Goal: Information Seeking & Learning: Understand process/instructions

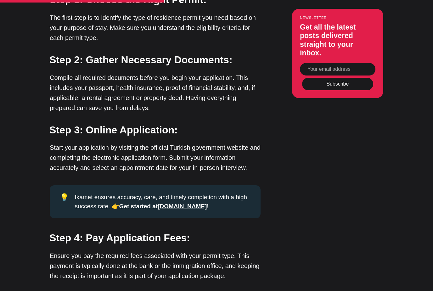
scroll to position [1115, 0]
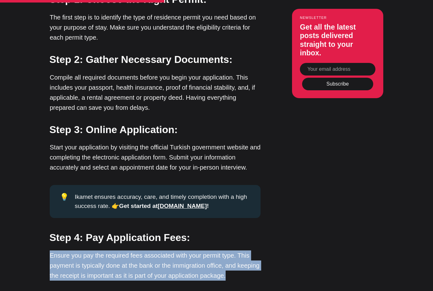
click at [131, 250] on p "Ensure you pay the required fees associated with your permit type. This payment…" at bounding box center [155, 265] width 211 height 30
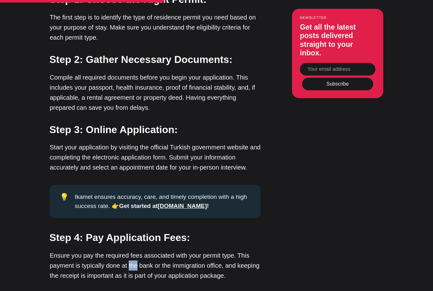
click at [131, 250] on p "Ensure you pay the required fees associated with your permit type. This payment…" at bounding box center [155, 265] width 211 height 30
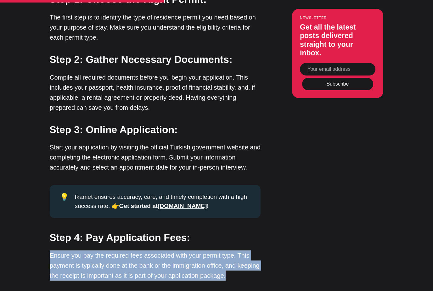
click at [131, 250] on p "Ensure you pay the required fees associated with your permit type. This payment…" at bounding box center [155, 265] width 211 height 30
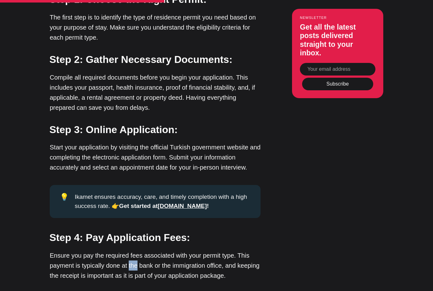
click at [131, 250] on p "Ensure you pay the required fees associated with your permit type. This payment…" at bounding box center [155, 265] width 211 height 30
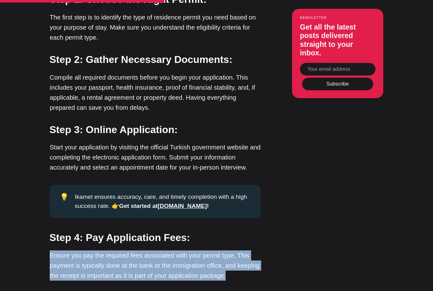
click at [131, 250] on p "Ensure you pay the required fees associated with your permit type. This payment…" at bounding box center [155, 265] width 211 height 30
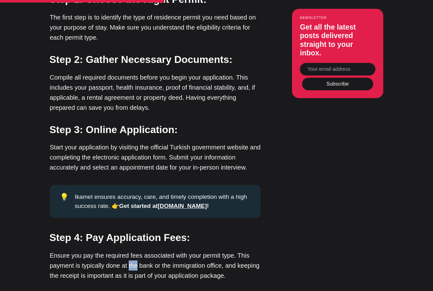
click at [131, 250] on p "Ensure you pay the required fees associated with your permit type. This payment…" at bounding box center [155, 265] width 211 height 30
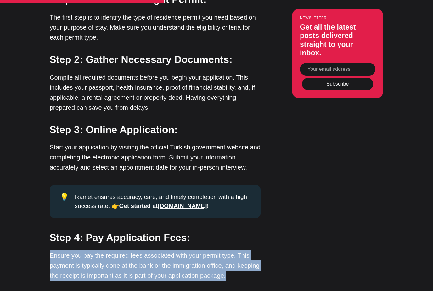
click at [131, 250] on p "Ensure you pay the required fees associated with your permit type. This payment…" at bounding box center [155, 265] width 211 height 30
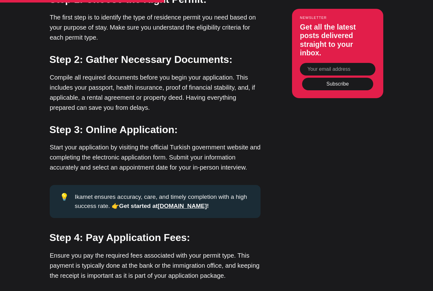
click at [131, 250] on p "Ensure you pay the required fees associated with your permit type. This payment…" at bounding box center [155, 265] width 211 height 30
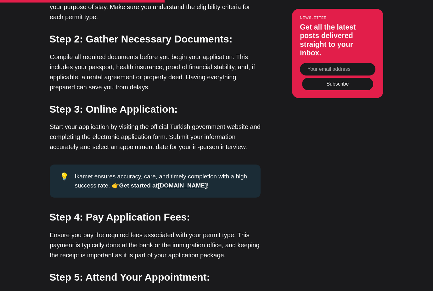
scroll to position [1136, 0]
click at [247, 230] on p "Ensure you pay the required fees associated with your permit type. This payment…" at bounding box center [155, 245] width 211 height 30
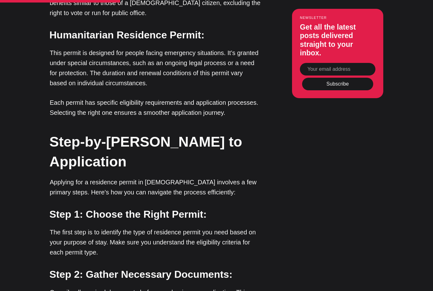
click at [217, 227] on p "The first step is to identify the type of residence permit you need based on yo…" at bounding box center [155, 242] width 211 height 30
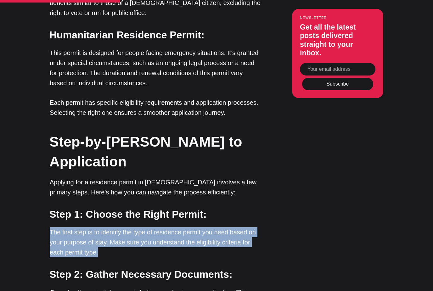
click at [217, 227] on p "The first step is to identify the type of residence permit you need based on yo…" at bounding box center [155, 242] width 211 height 30
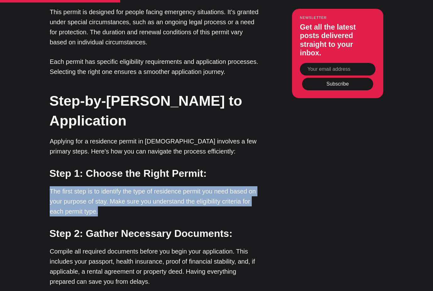
scroll to position [953, 0]
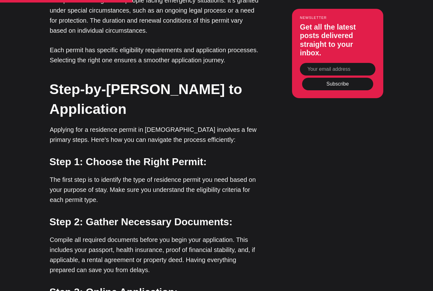
click at [217, 235] on p "Compile all required documents before you begin your application. This includes…" at bounding box center [155, 255] width 211 height 40
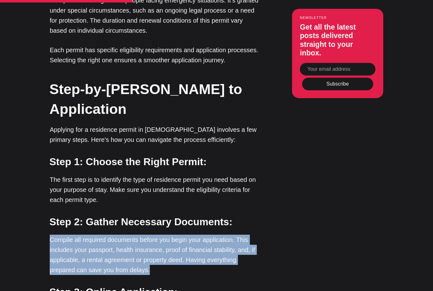
click at [217, 235] on p "Compile all required documents before you begin your application. This includes…" at bounding box center [155, 255] width 211 height 40
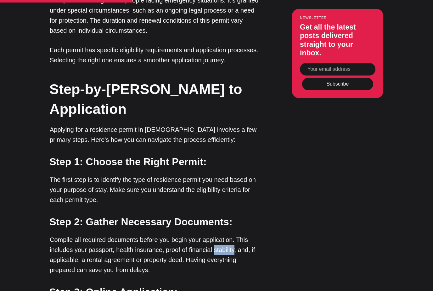
click at [217, 235] on p "Compile all required documents before you begin your application. This includes…" at bounding box center [155, 255] width 211 height 40
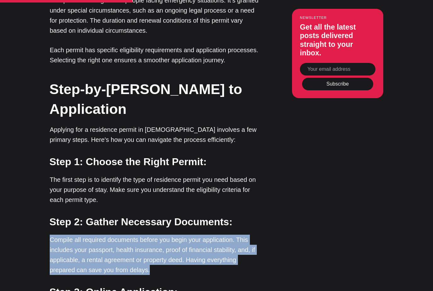
click at [217, 235] on p "Compile all required documents before you begin your application. This includes…" at bounding box center [155, 255] width 211 height 40
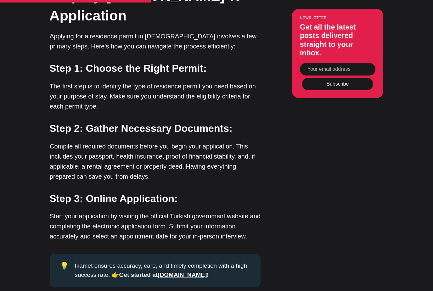
scroll to position [1049, 0]
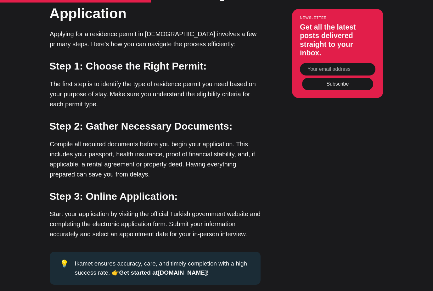
click at [205, 209] on p "Start your application by visiting the official Turkish government website and …" at bounding box center [155, 224] width 211 height 30
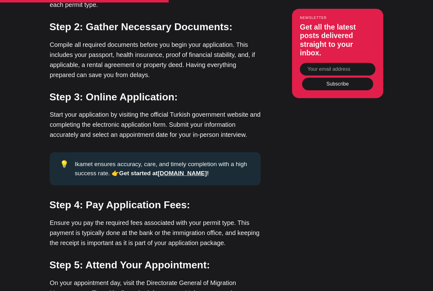
scroll to position [1149, 0]
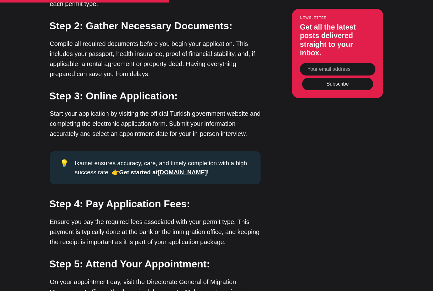
click at [250, 108] on p "Start your application by visiting the official Turkish government website and …" at bounding box center [155, 123] width 211 height 30
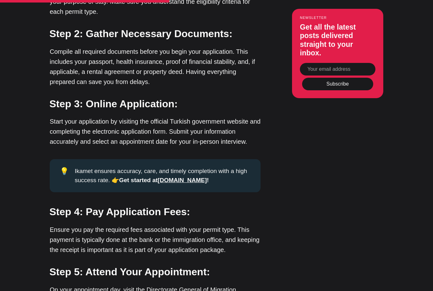
scroll to position [1141, 0]
drag, startPoint x: 159, startPoint y: 148, endPoint x: 159, endPoint y: 156, distance: 8.2
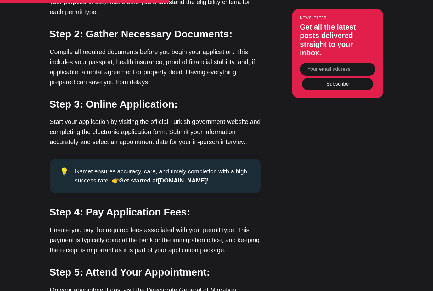
click at [157, 206] on strong "Step 4: Pay Application Fees:" at bounding box center [119, 211] width 141 height 11
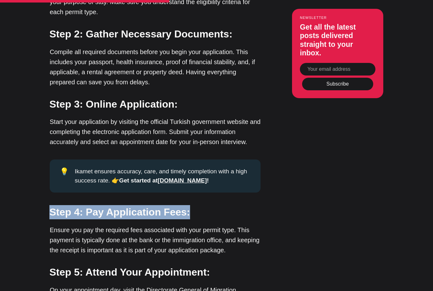
click at [157, 206] on strong "Step 4: Pay Application Fees:" at bounding box center [119, 211] width 141 height 11
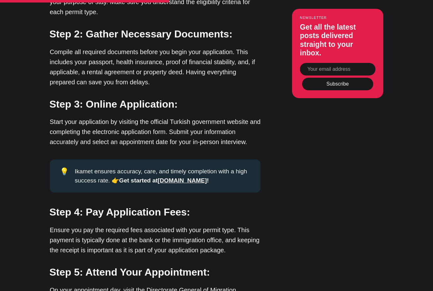
click at [149, 225] on p "Ensure you pay the required fees associated with your permit type. This payment…" at bounding box center [155, 240] width 211 height 30
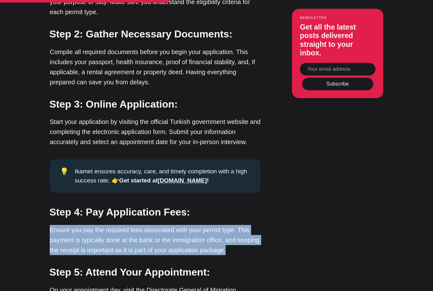
click at [149, 225] on p "Ensure you pay the required fees associated with your permit type. This payment…" at bounding box center [155, 240] width 211 height 30
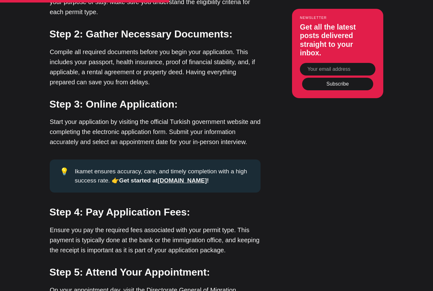
click at [27, 135] on article "How to Obtain a Turkish Residence Permit Learn about residence permits in [DEMO…" at bounding box center [216, 251] width 433 height 2701
click at [133, 206] on strong "Step 4: Pay Application Fees:" at bounding box center [119, 211] width 141 height 11
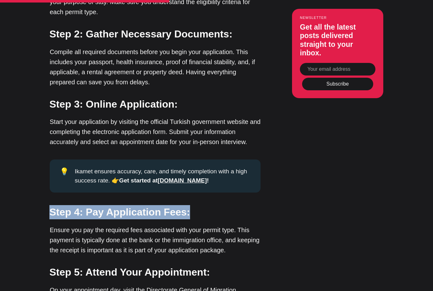
click at [133, 206] on strong "Step 4: Pay Application Fees:" at bounding box center [119, 211] width 141 height 11
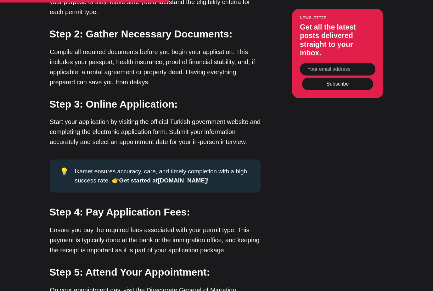
click at [125, 225] on p "Ensure you pay the required fees associated with your permit type. This payment…" at bounding box center [155, 240] width 211 height 30
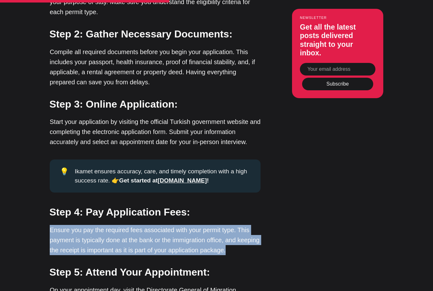
click at [125, 225] on p "Ensure you pay the required fees associated with your permit type. This payment…" at bounding box center [155, 240] width 211 height 30
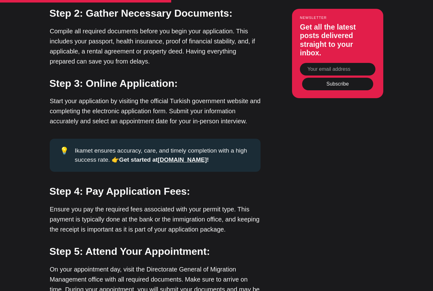
drag, startPoint x: 254, startPoint y: 3, endPoint x: 96, endPoint y: 153, distance: 218.0
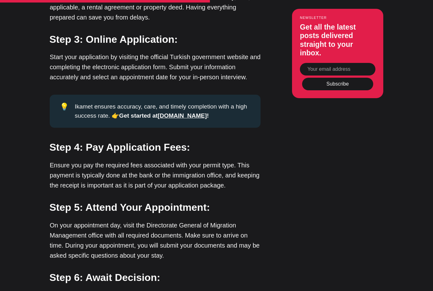
scroll to position [676, 0]
